Goal: Check status: Check status

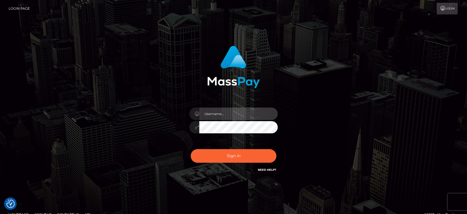
click at [249, 112] on input "text" at bounding box center [238, 113] width 79 height 12
type input "Ivan.B2"
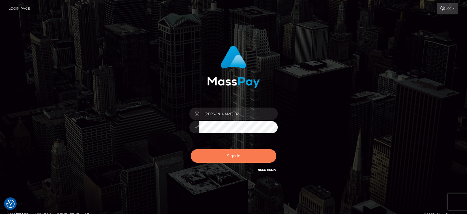
click at [224, 155] on button "Sign in" at bounding box center [234, 156] width 86 height 14
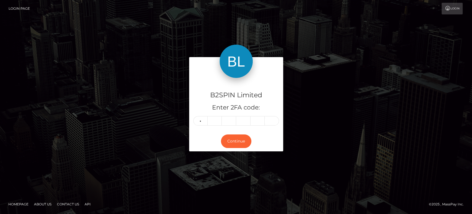
type input "6"
type input "7"
type input "3"
type input "7"
type input "5"
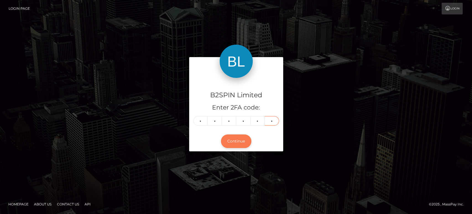
type input "7"
click at [240, 143] on button "Continue" at bounding box center [236, 141] width 30 height 14
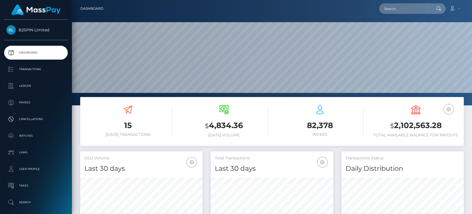
scroll to position [98, 122]
drag, startPoint x: 414, startPoint y: 116, endPoint x: 412, endPoint y: 121, distance: 4.6
click at [414, 117] on div "USD Balance $ 2,102,563.28 Total Available Balance for Payouts" at bounding box center [416, 121] width 88 height 32
click at [412, 121] on h3 "$ 2,102,563.28" at bounding box center [416, 125] width 88 height 11
click at [412, 122] on h3 "$ 2,102,563.28" at bounding box center [416, 125] width 88 height 11
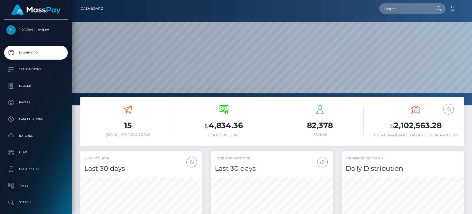
click at [412, 125] on h3 "$ 2,102,563.28" at bounding box center [416, 125] width 88 height 11
copy h3 "2,102,563.28"
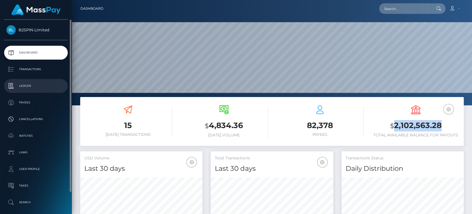
click at [27, 84] on p "Ledger" at bounding box center [35, 86] width 59 height 8
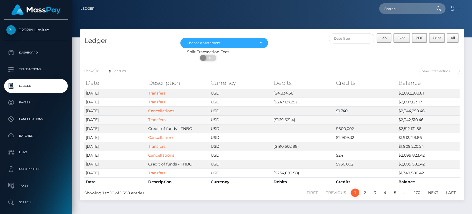
click at [283, 119] on td "($169,621.4)" at bounding box center [303, 119] width 63 height 9
click at [284, 118] on td "($169,621.4)" at bounding box center [303, 119] width 63 height 9
copy td "169,621.4"
click at [285, 100] on td "($247,127.29)" at bounding box center [303, 101] width 63 height 9
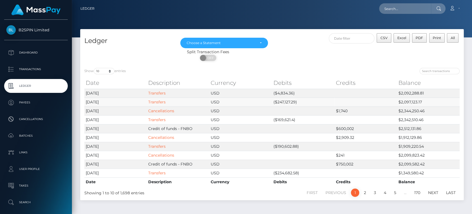
click at [285, 100] on td "($247,127.29)" at bounding box center [303, 101] width 63 height 9
click at [285, 102] on td "($247,127.29)" at bounding box center [303, 101] width 63 height 9
copy td "247,127.29"
click at [345, 57] on div "Split Transaction Fees ON OFF" at bounding box center [272, 56] width 384 height 15
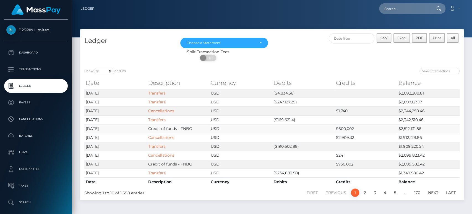
scroll to position [19, 0]
